Goal: Task Accomplishment & Management: Manage account settings

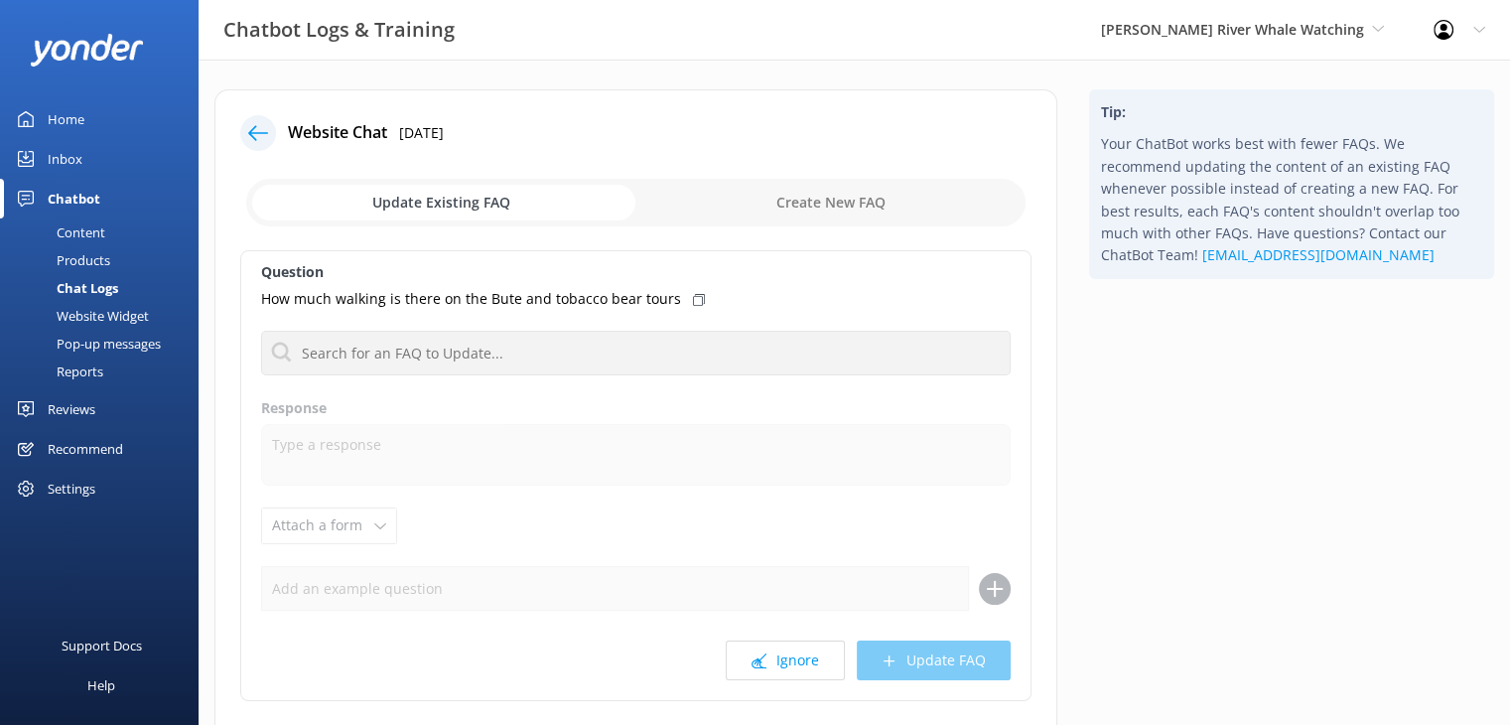
click at [79, 410] on div "Reviews" at bounding box center [72, 409] width 48 height 40
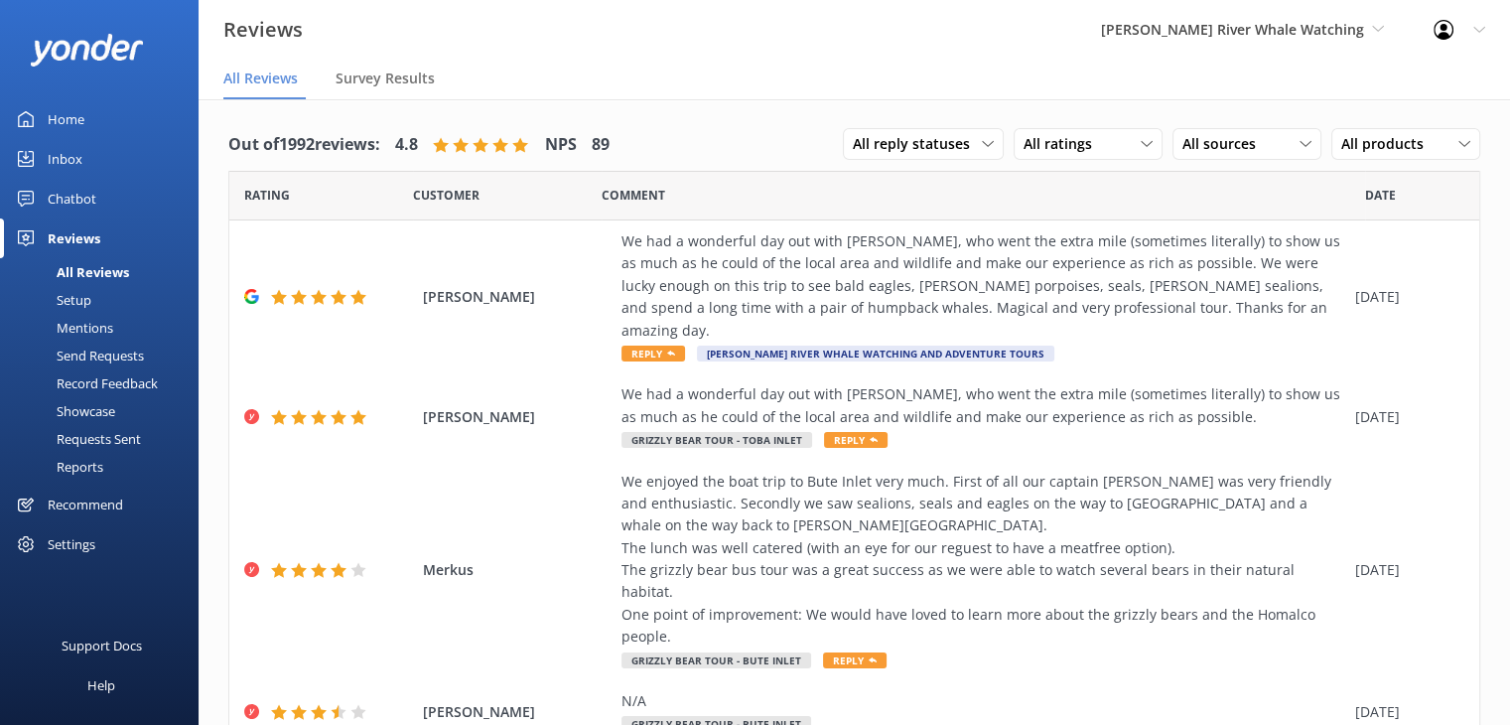
click at [75, 323] on div "Mentions" at bounding box center [62, 328] width 101 height 28
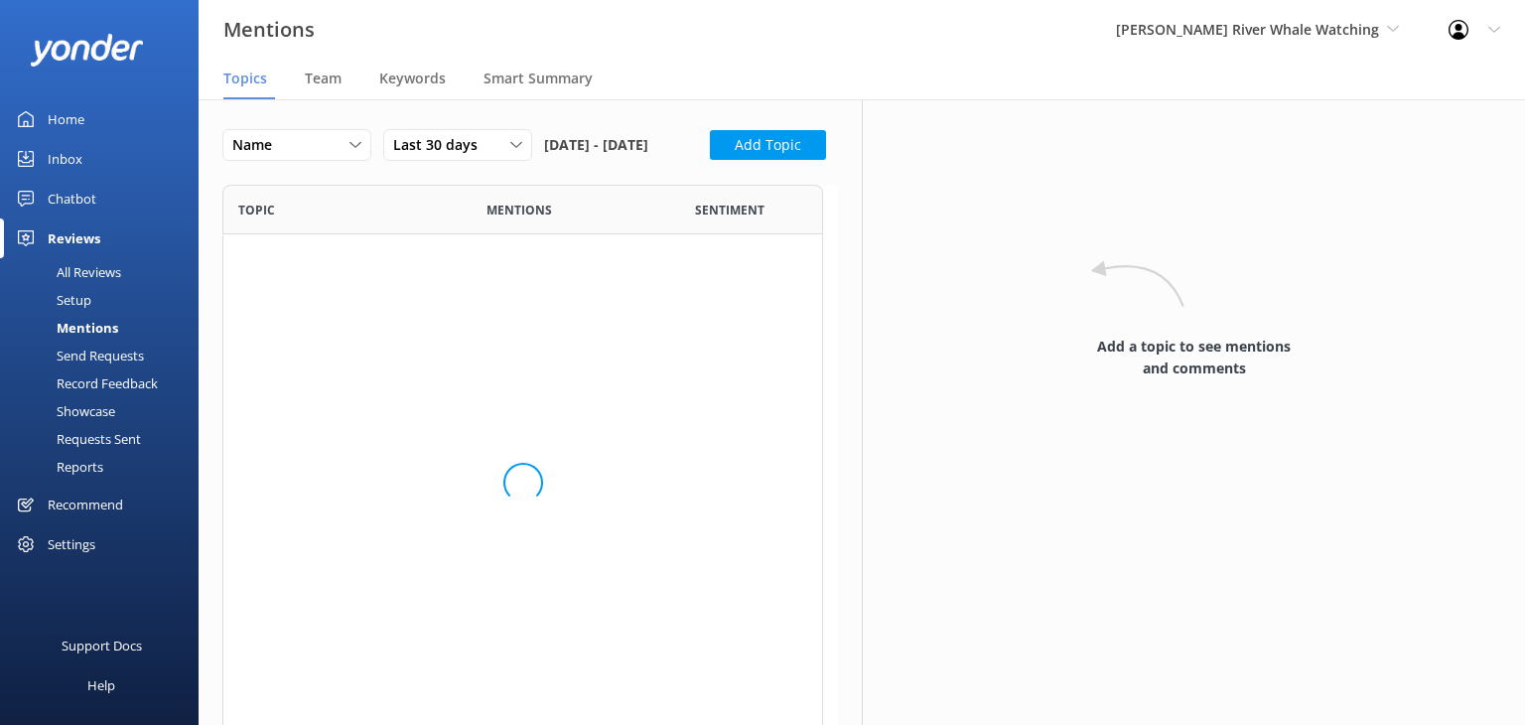
scroll to position [908, 585]
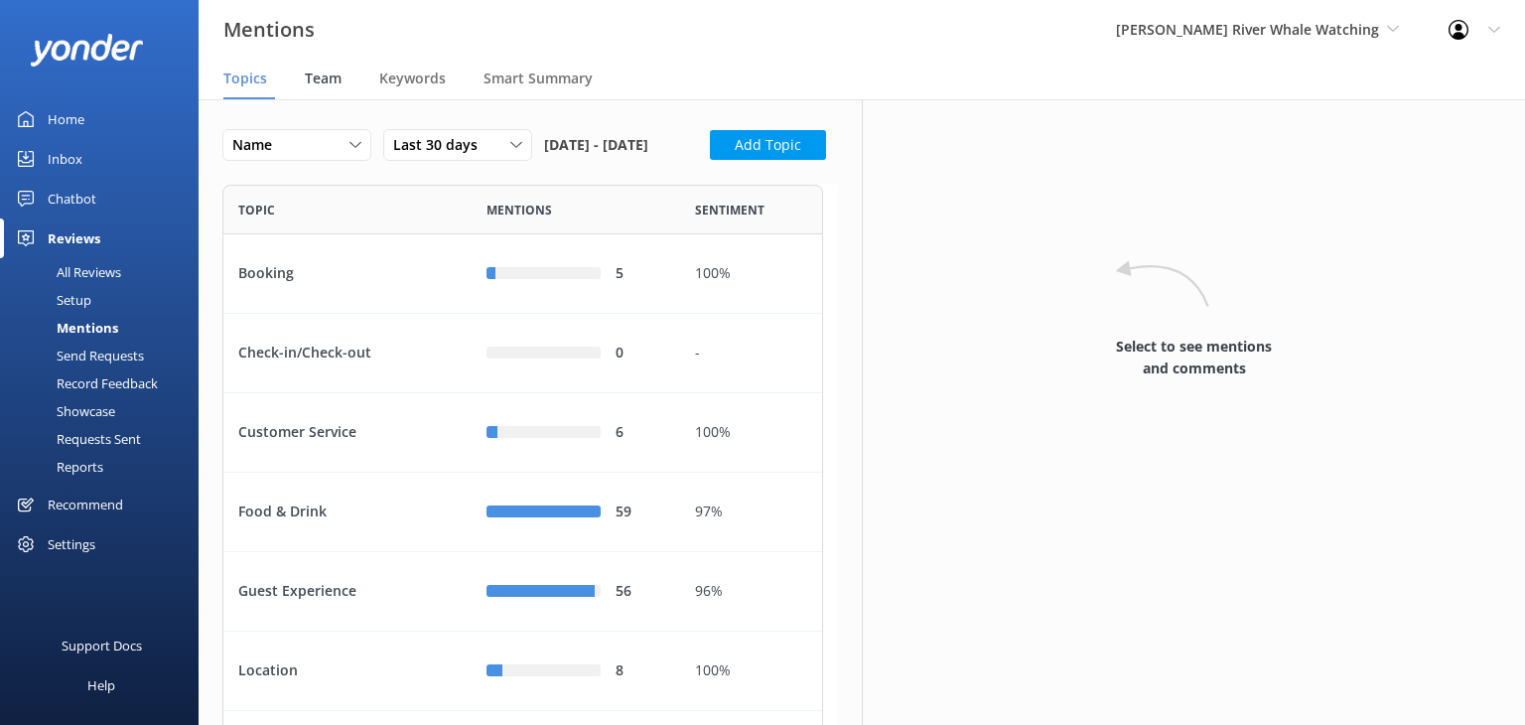
click at [324, 71] on span "Team" at bounding box center [323, 78] width 37 height 20
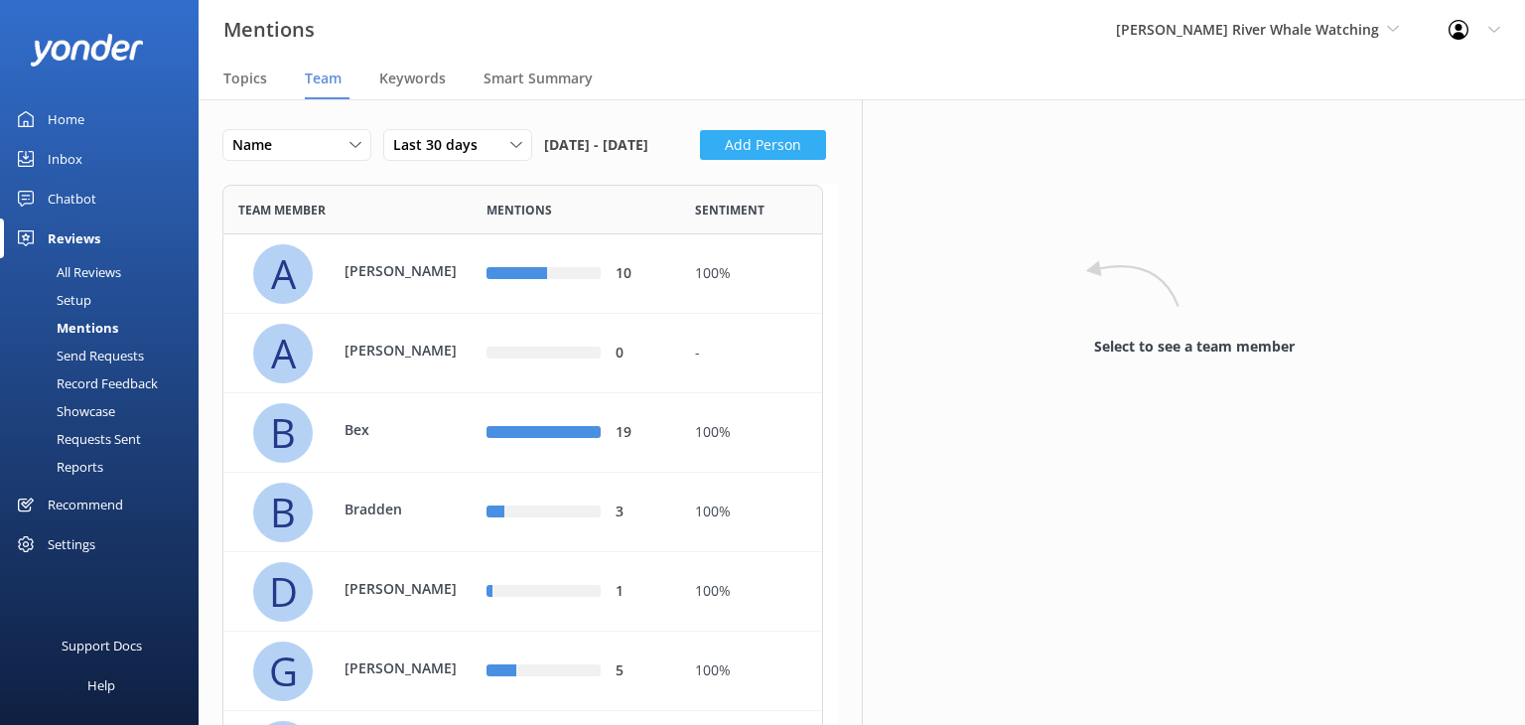
click at [700, 160] on button "Add Person" at bounding box center [763, 145] width 126 height 30
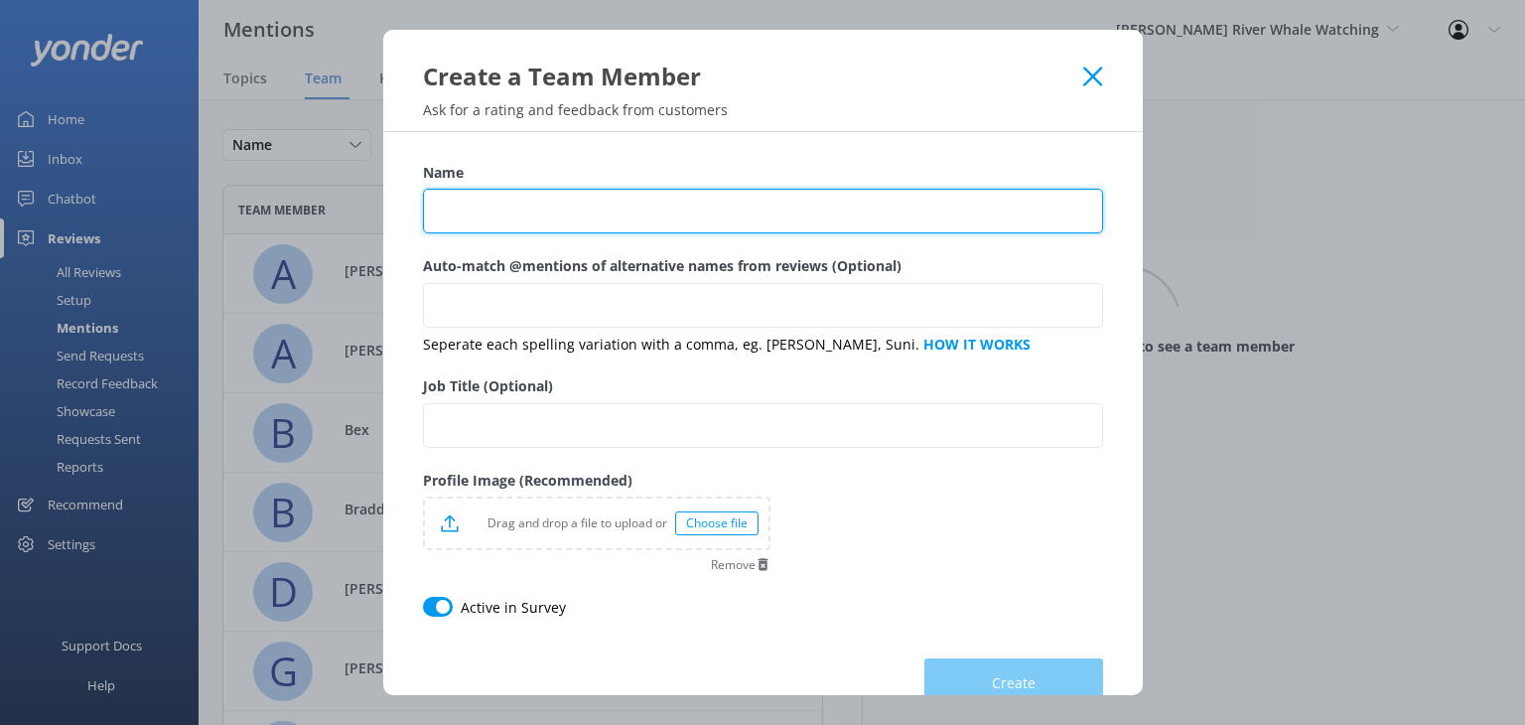
click at [492, 204] on input "Name" at bounding box center [763, 211] width 680 height 45
type input "[PERSON_NAME]"
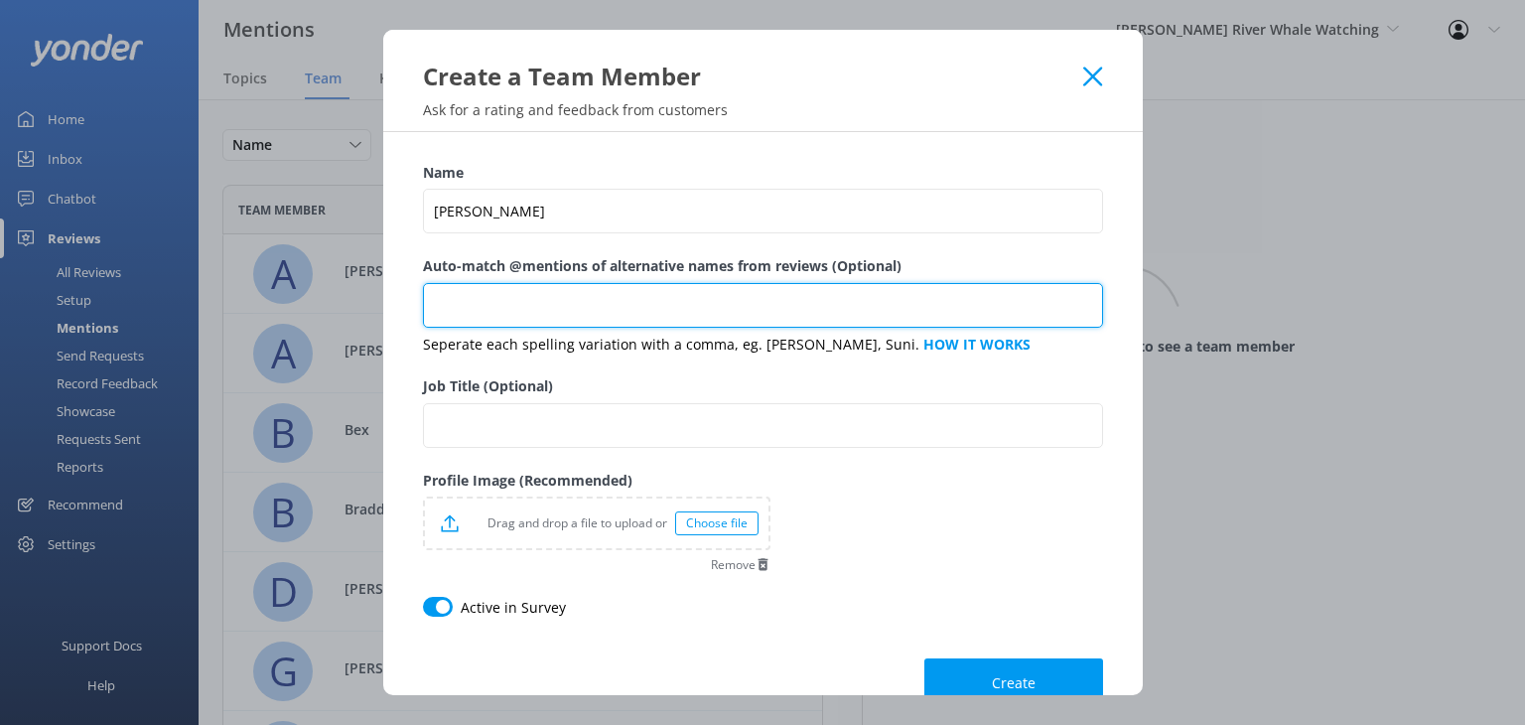
click at [490, 308] on input "Auto-match @mentions of alternative names from reviews (Optional)" at bounding box center [763, 305] width 680 height 45
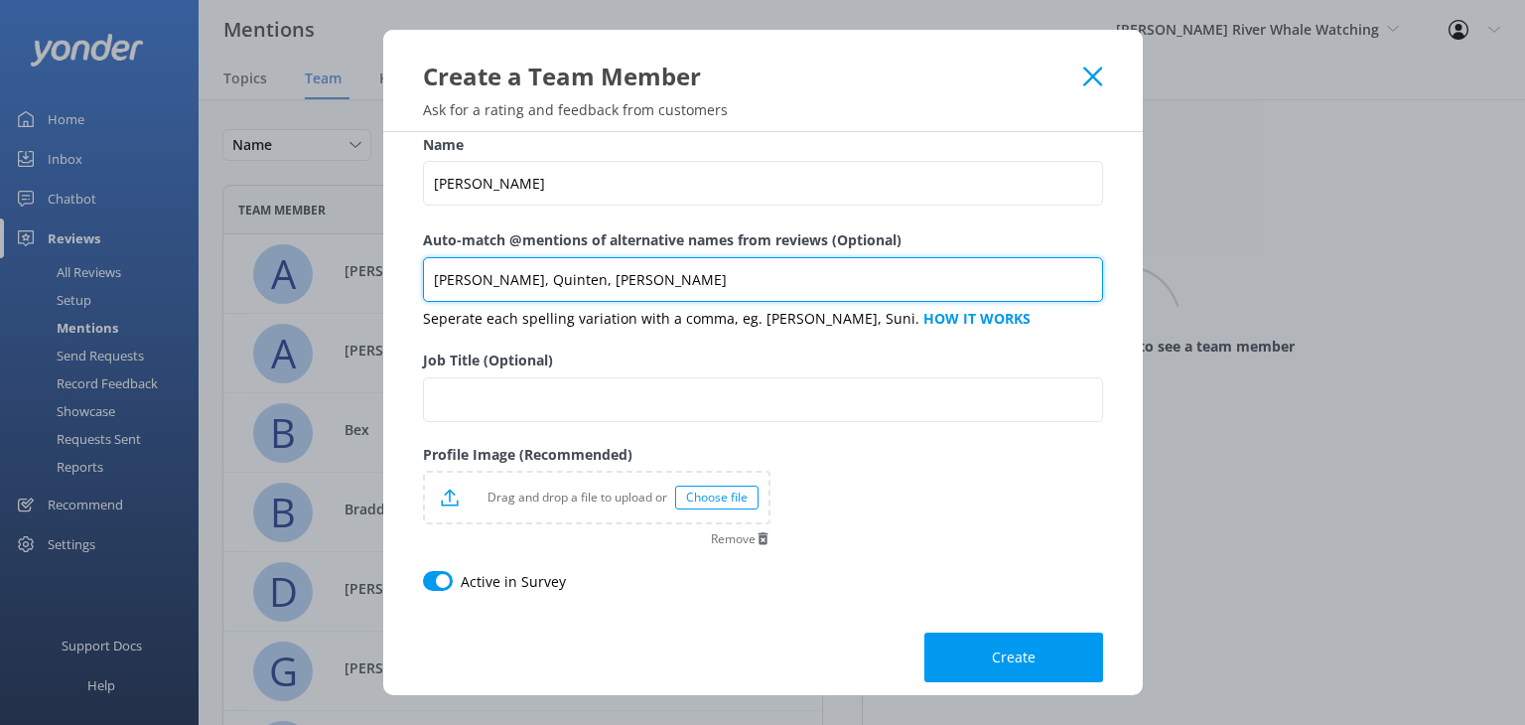
scroll to position [44, 0]
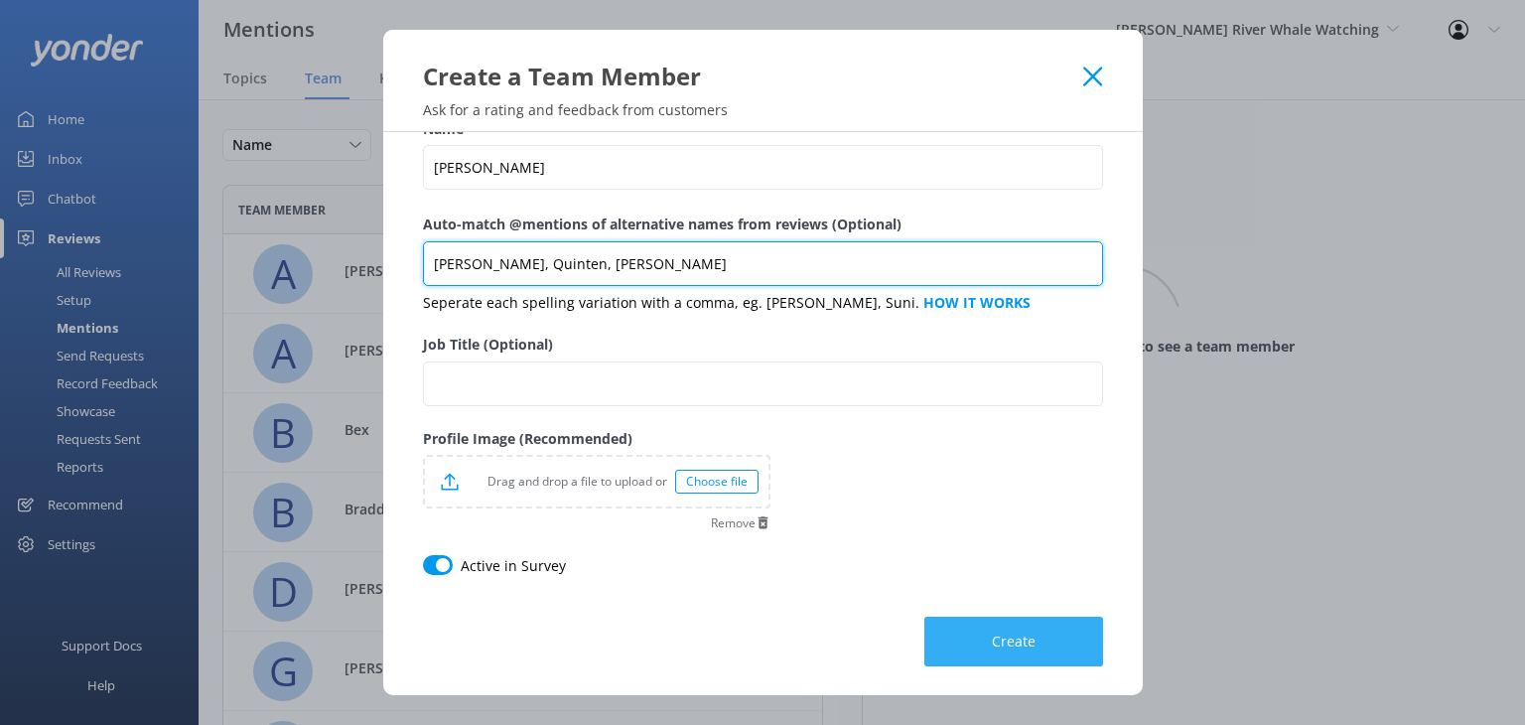
type input "[PERSON_NAME], Quinten, [PERSON_NAME]"
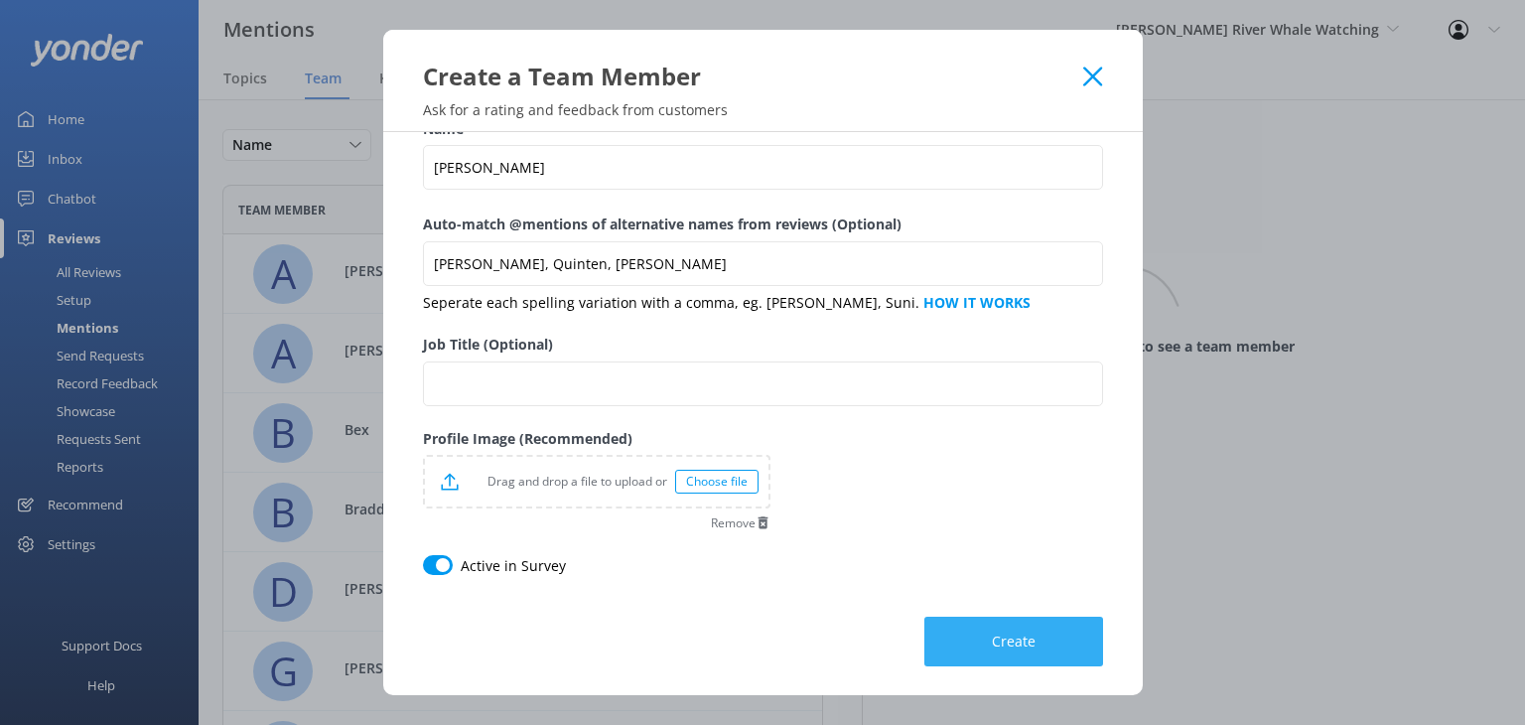
click at [1015, 639] on span "Create" at bounding box center [1014, 641] width 44 height 20
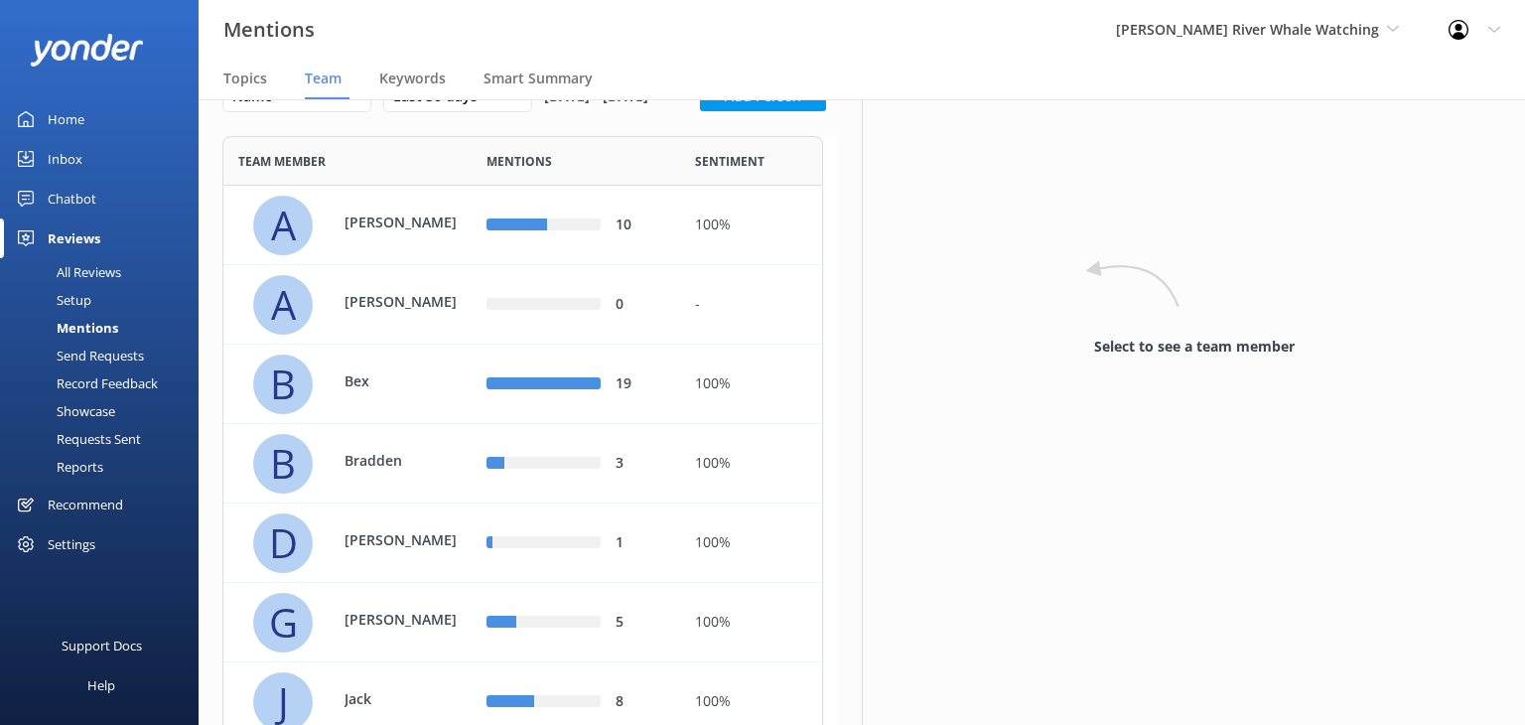
scroll to position [0, 0]
